Goal: Navigation & Orientation: Find specific page/section

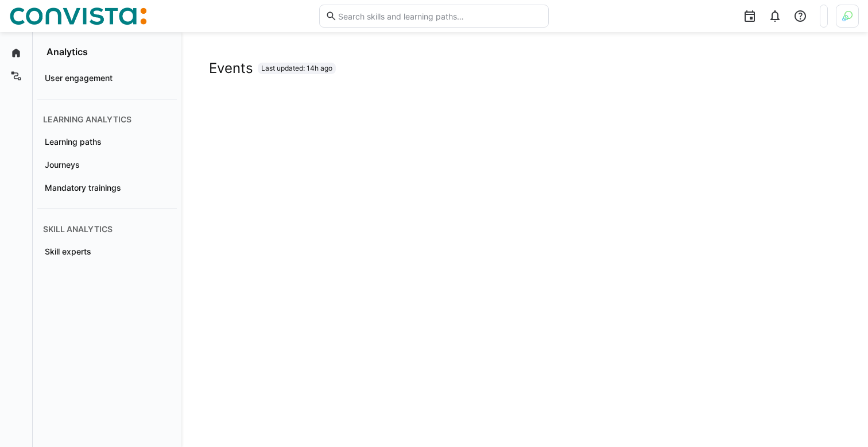
scroll to position [855, 0]
click at [852, 25] on div at bounding box center [847, 16] width 23 height 23
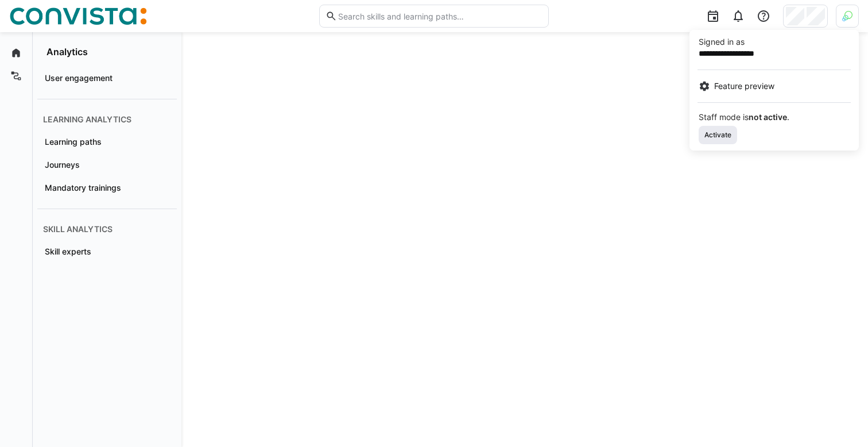
click at [722, 135] on span "Activate" at bounding box center [717, 134] width 29 height 9
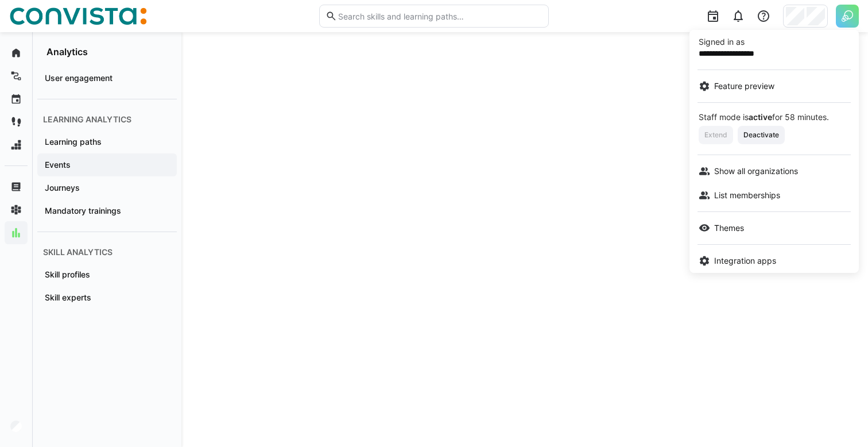
click at [789, 16] on div at bounding box center [434, 223] width 868 height 447
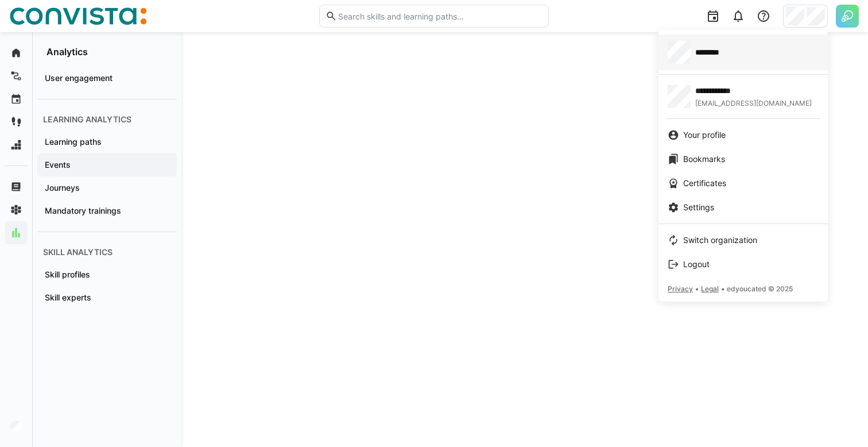
click at [720, 63] on div "********" at bounding box center [743, 52] width 151 height 23
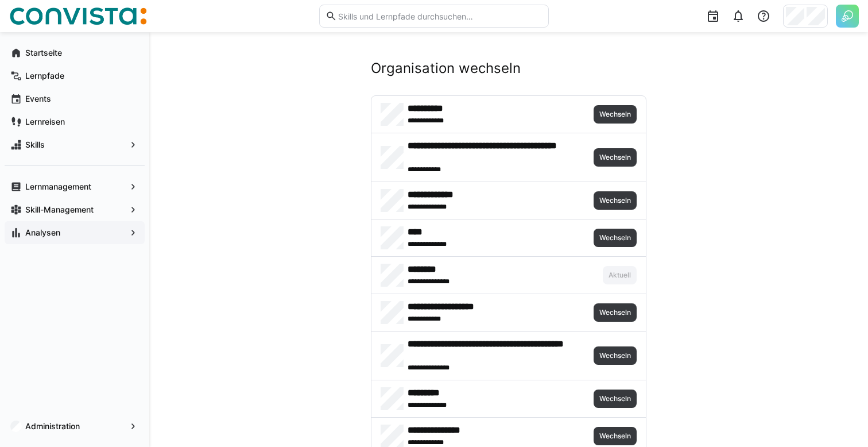
click at [84, 234] on span "Analysen" at bounding box center [75, 232] width 102 height 11
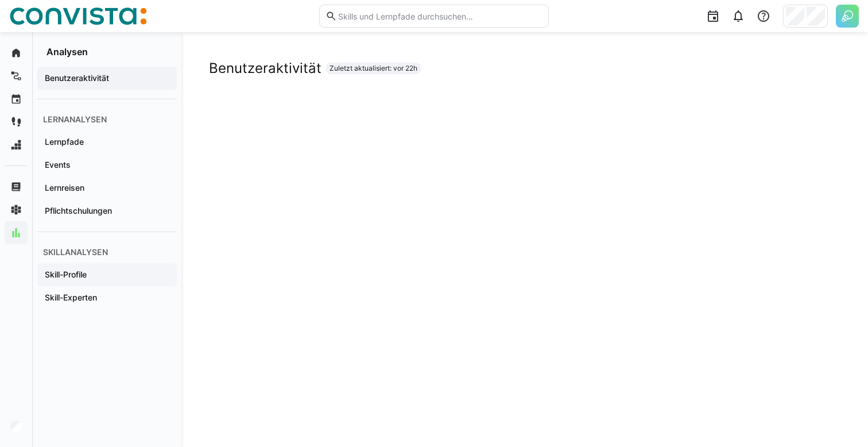
click at [116, 280] on div "Skill-Profile" at bounding box center [106, 274] width 139 height 23
click at [110, 304] on div "Skill-Experten" at bounding box center [106, 297] width 139 height 23
click at [80, 167] on span "Events" at bounding box center [107, 164] width 128 height 11
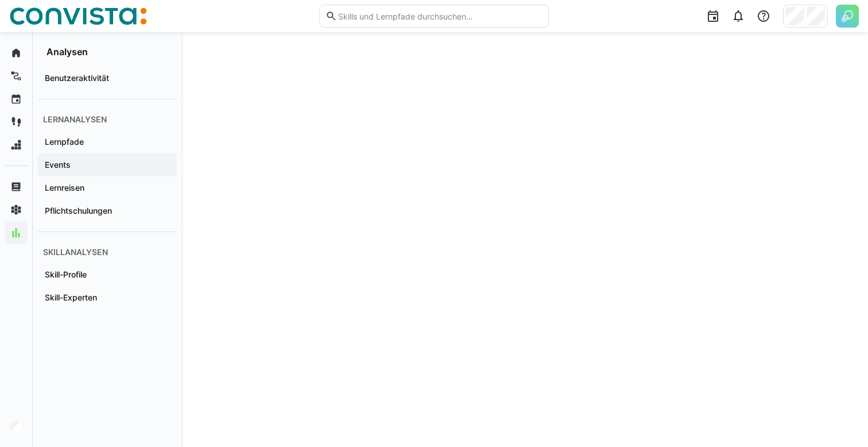
scroll to position [997, 0]
click at [109, 73] on span "Benutzeraktivität" at bounding box center [107, 77] width 128 height 11
click at [83, 163] on span "Events" at bounding box center [107, 164] width 128 height 11
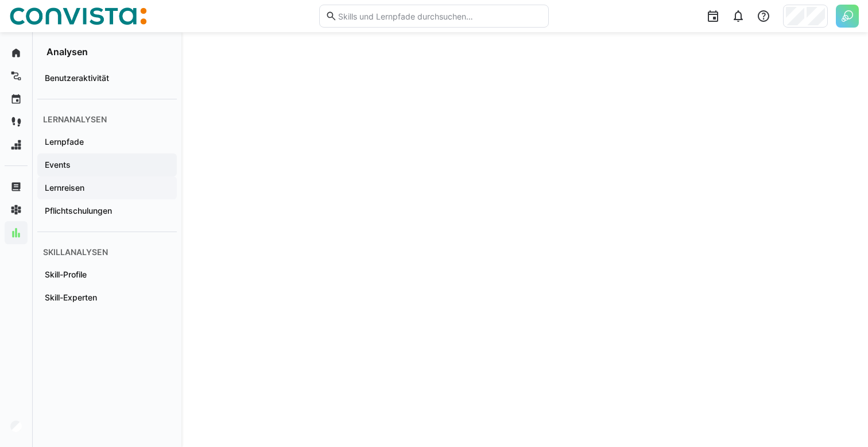
click at [105, 187] on span "Lernreisen" at bounding box center [107, 187] width 128 height 11
click at [126, 168] on span "Events" at bounding box center [107, 164] width 128 height 11
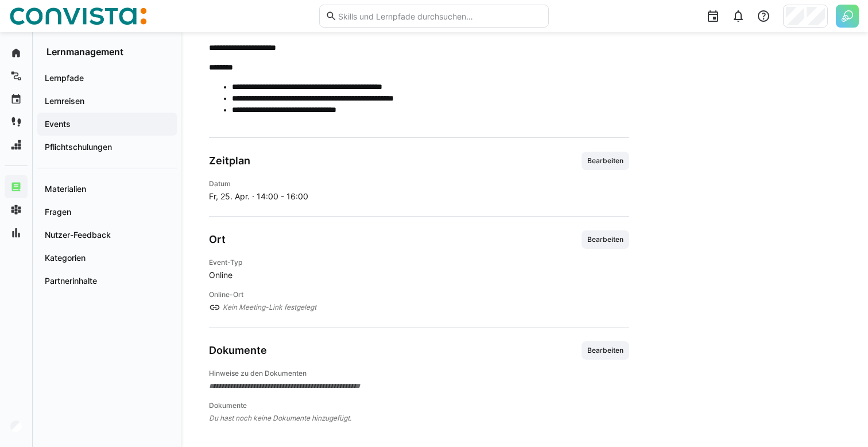
scroll to position [349, 0]
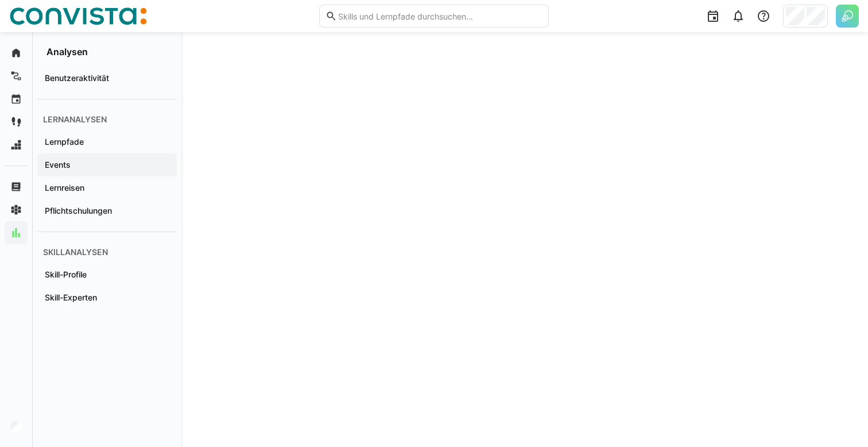
scroll to position [941, 0]
click at [63, 133] on div "Lernpfade" at bounding box center [106, 141] width 139 height 23
click at [0, 0] on app-navigation-label "Pflichtschulungen" at bounding box center [0, 0] width 0 height 0
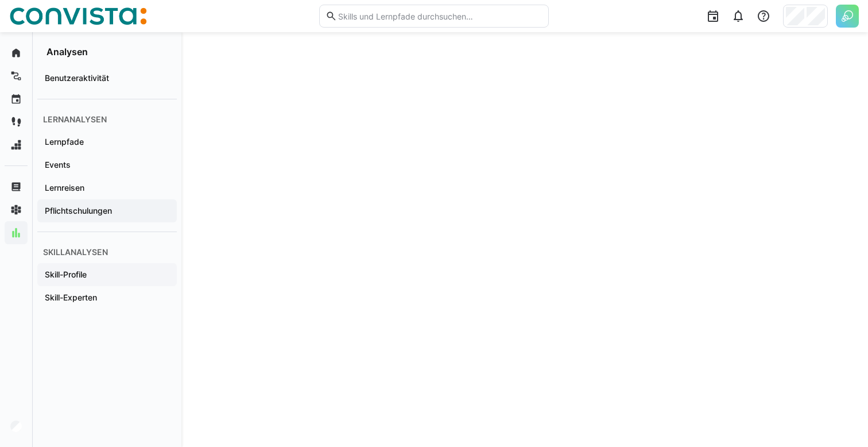
click at [110, 274] on span "Skill-Profile" at bounding box center [107, 274] width 128 height 11
click at [108, 297] on span "Skill-Experten" at bounding box center [107, 297] width 128 height 11
